Goal: Task Accomplishment & Management: Use online tool/utility

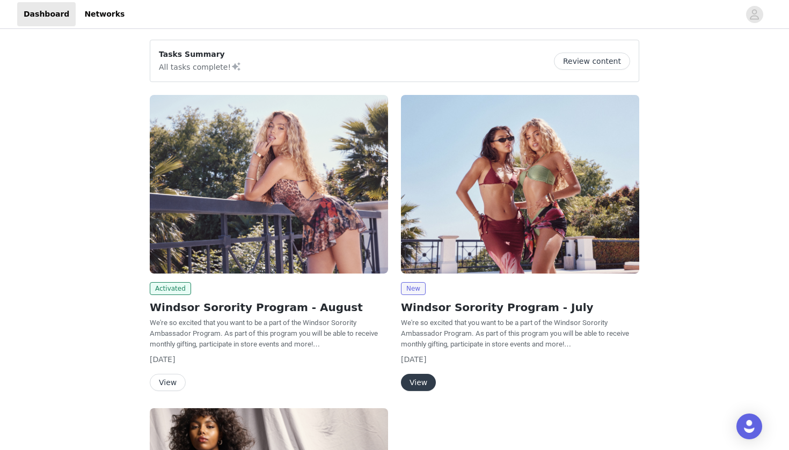
click at [586, 62] on button "Review content" at bounding box center [592, 61] width 76 height 17
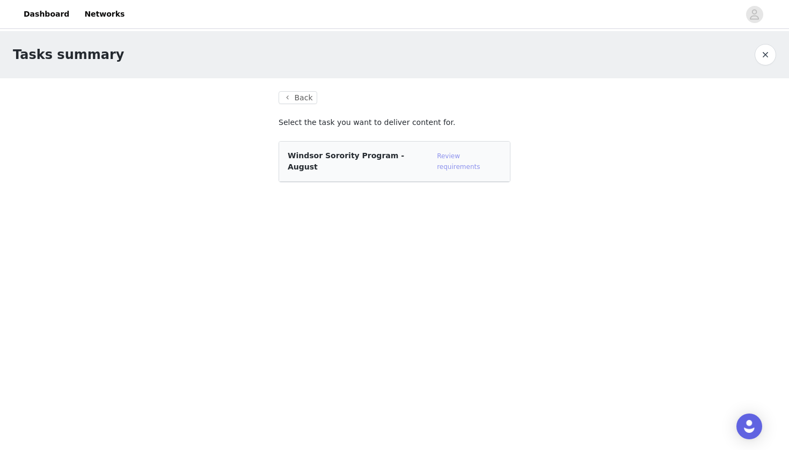
click at [479, 154] on link "Review requirements" at bounding box center [458, 161] width 43 height 18
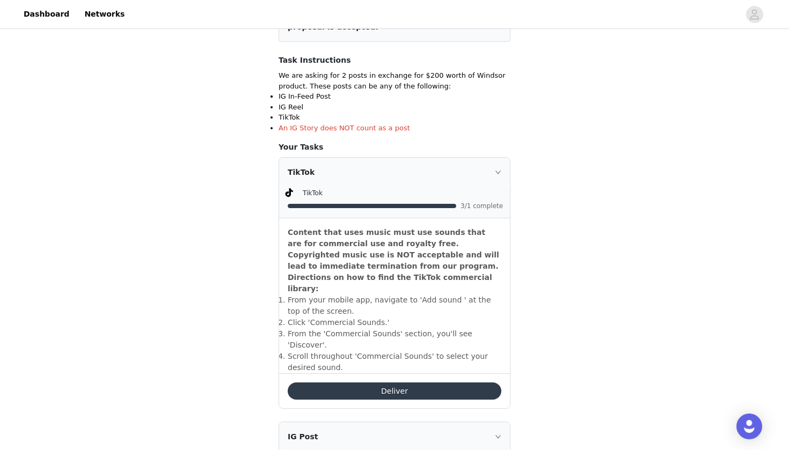
scroll to position [275, 0]
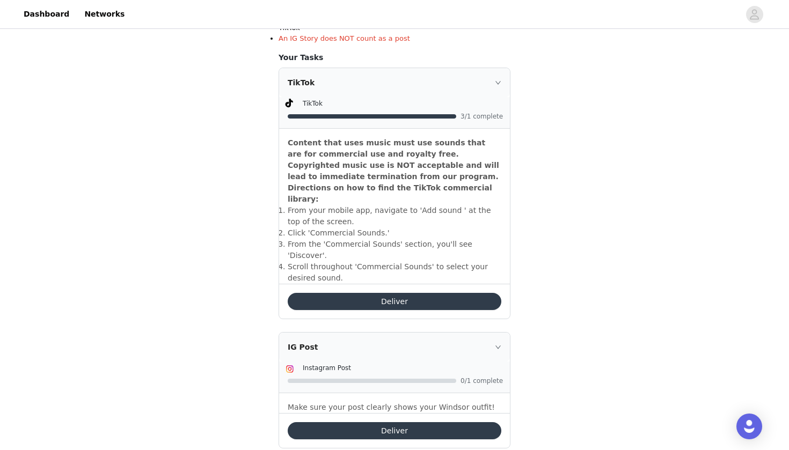
click at [495, 82] on div "TikTok" at bounding box center [394, 82] width 231 height 29
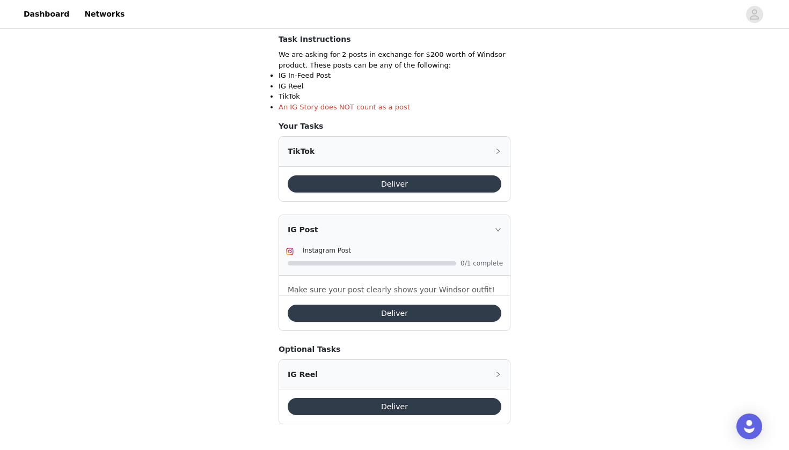
scroll to position [204, 0]
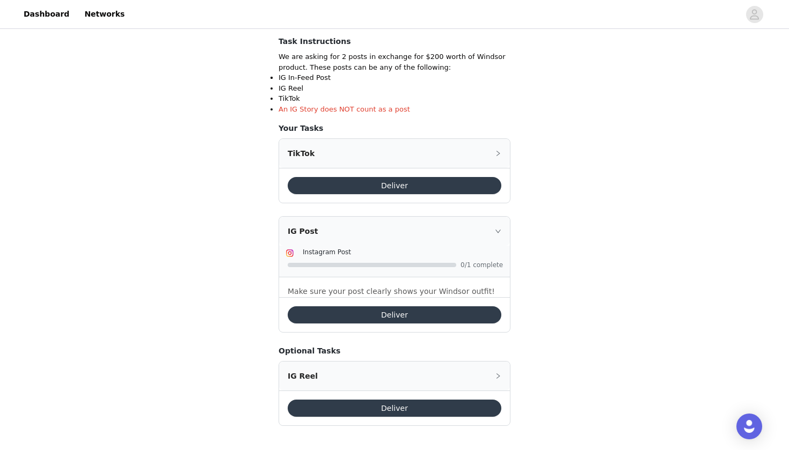
click at [489, 367] on div "IG Reel" at bounding box center [394, 376] width 231 height 29
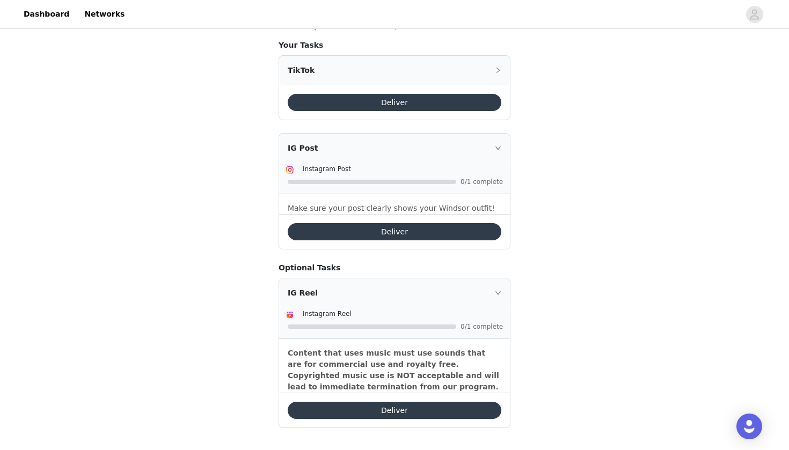
scroll to position [289, 0]
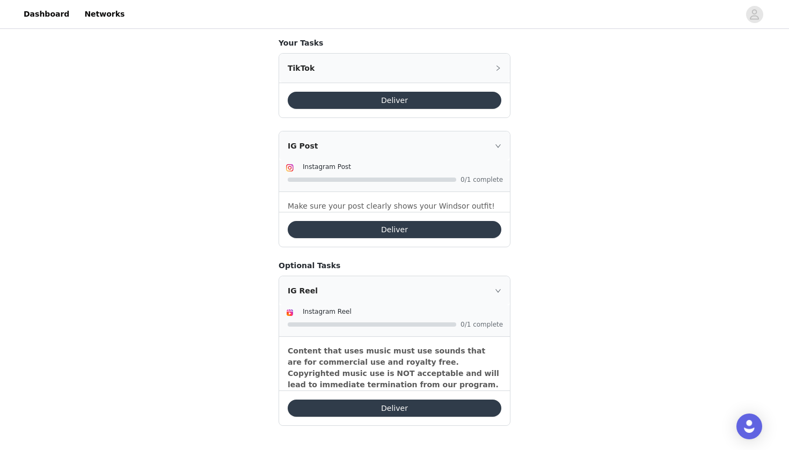
click at [465, 411] on button "Deliver" at bounding box center [395, 408] width 214 height 17
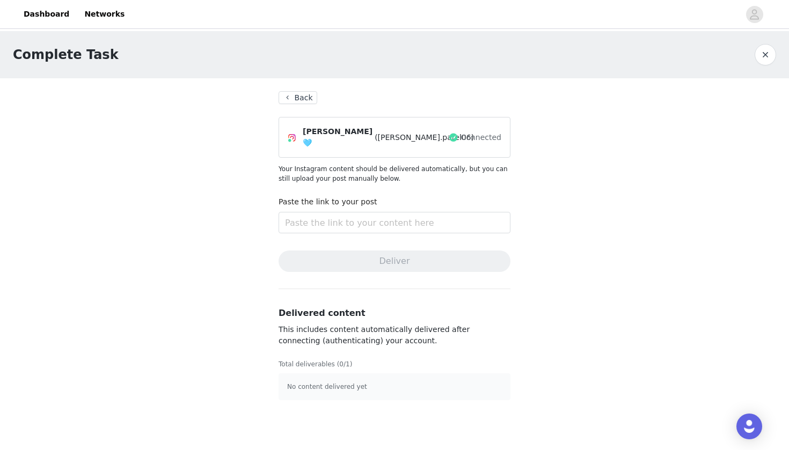
click at [304, 99] on button "Back" at bounding box center [298, 97] width 39 height 13
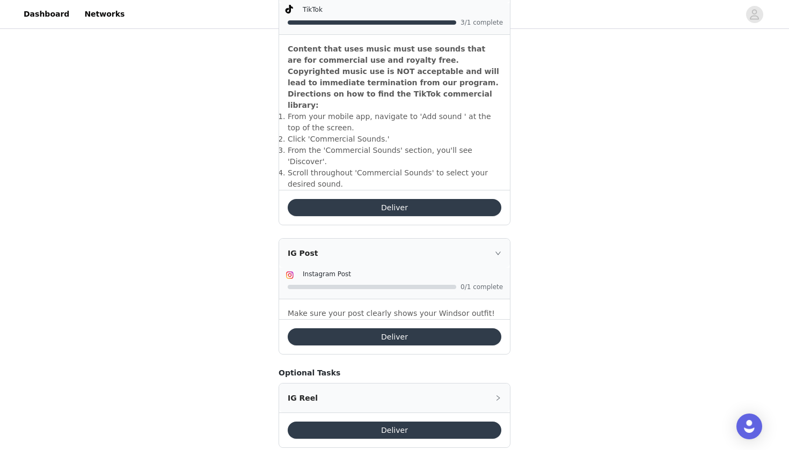
scroll to position [368, 0]
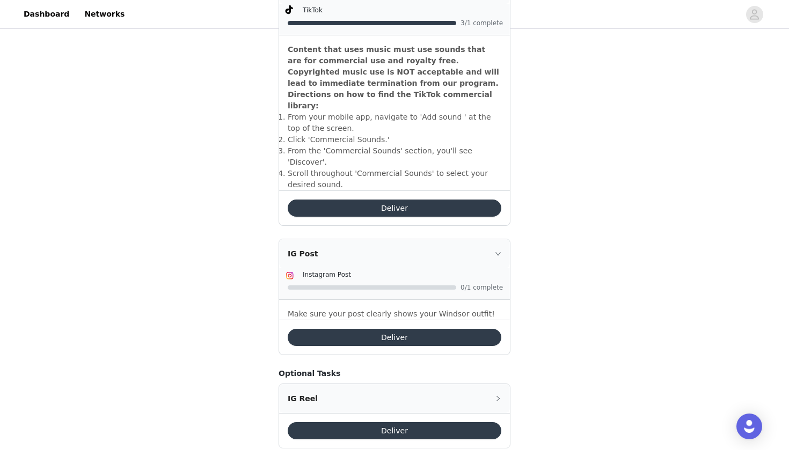
click at [383, 416] on div "Deliver" at bounding box center [394, 430] width 231 height 35
click at [383, 423] on button "Deliver" at bounding box center [395, 431] width 214 height 17
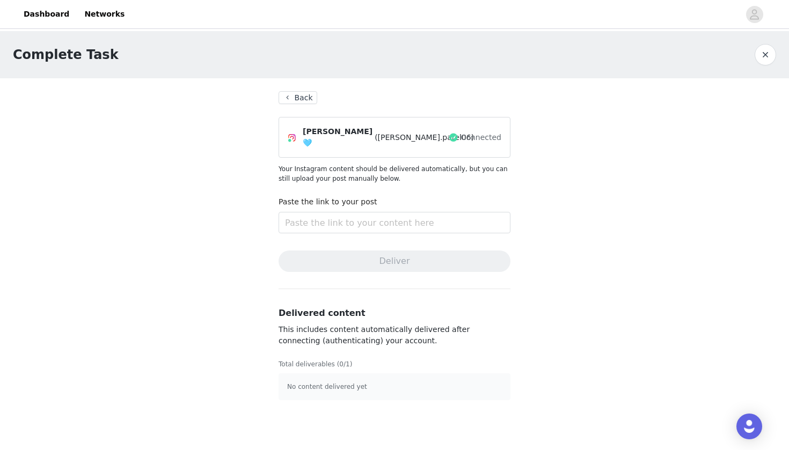
click at [365, 383] on p "No content delivered yet" at bounding box center [394, 387] width 215 height 10
click at [355, 222] on input "text" at bounding box center [395, 222] width 232 height 21
click at [360, 222] on input "text" at bounding box center [395, 222] width 232 height 21
click at [298, 100] on button "Back" at bounding box center [298, 97] width 39 height 13
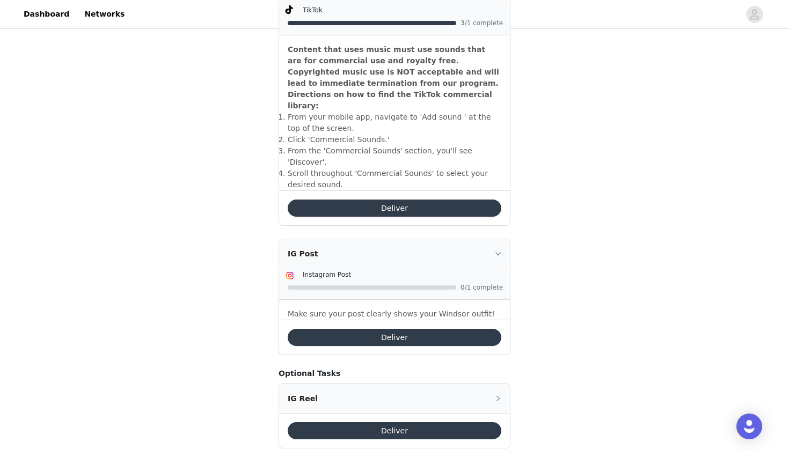
click at [359, 384] on div "IG Reel" at bounding box center [394, 398] width 231 height 29
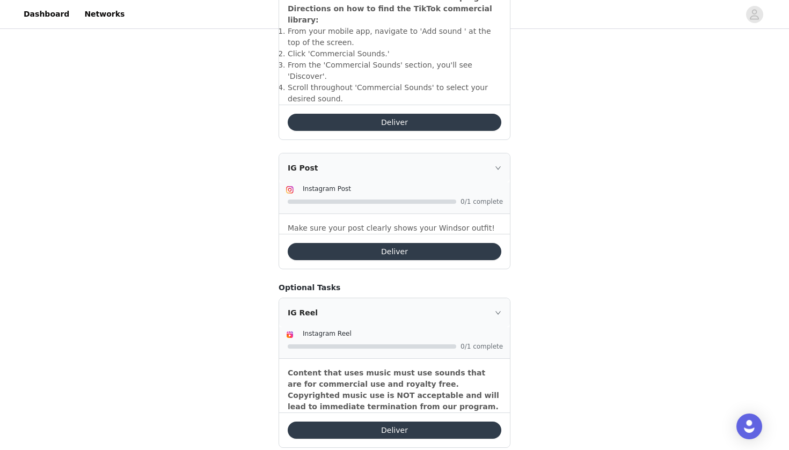
scroll to position [454, 0]
